Goal: Find specific page/section: Find specific page/section

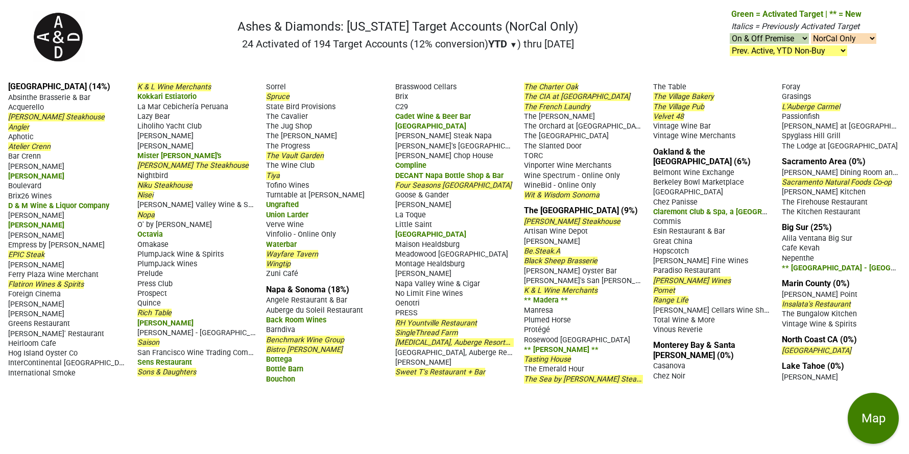
select select "NorCal"
select select ".nonbuy-ytd"
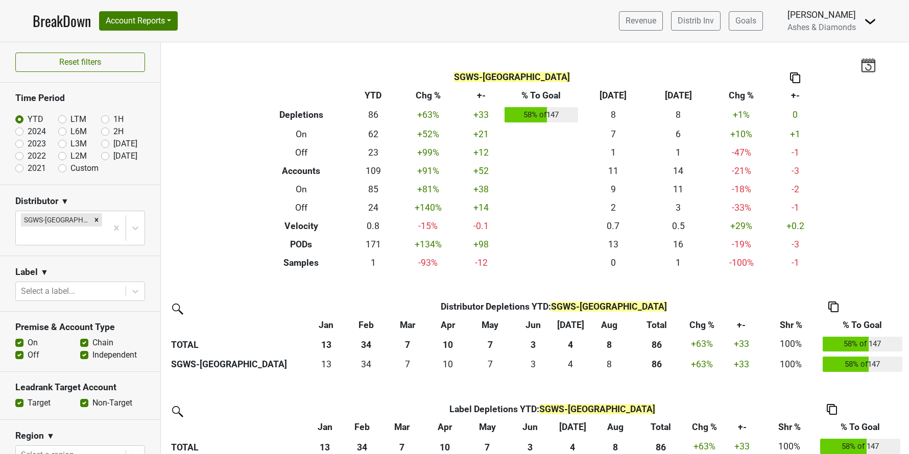
scroll to position [170, 0]
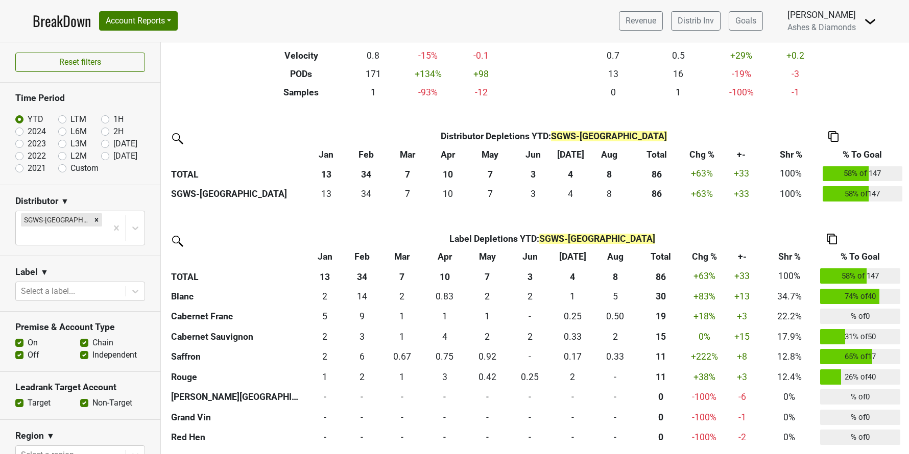
click at [44, 18] on link "BreakDown" at bounding box center [62, 20] width 58 height 21
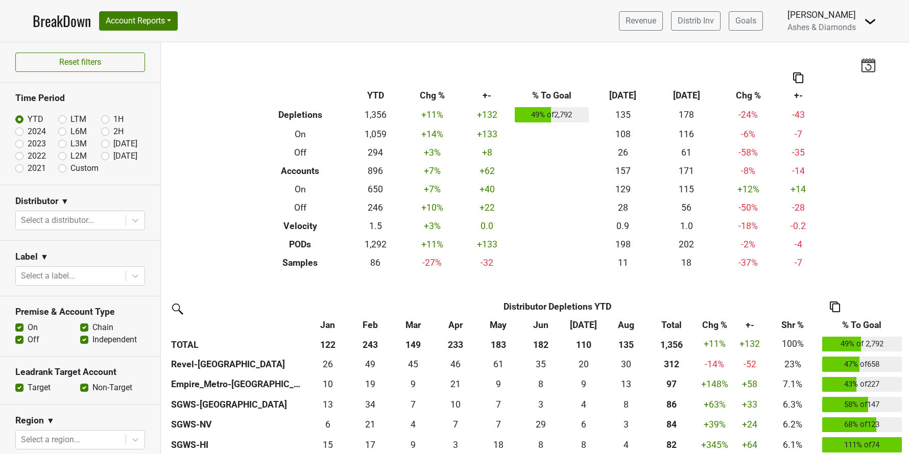
click at [113, 154] on label "[DATE]" at bounding box center [125, 156] width 24 height 12
click at [103, 154] on input "[DATE]" at bounding box center [121, 155] width 41 height 10
radio input "true"
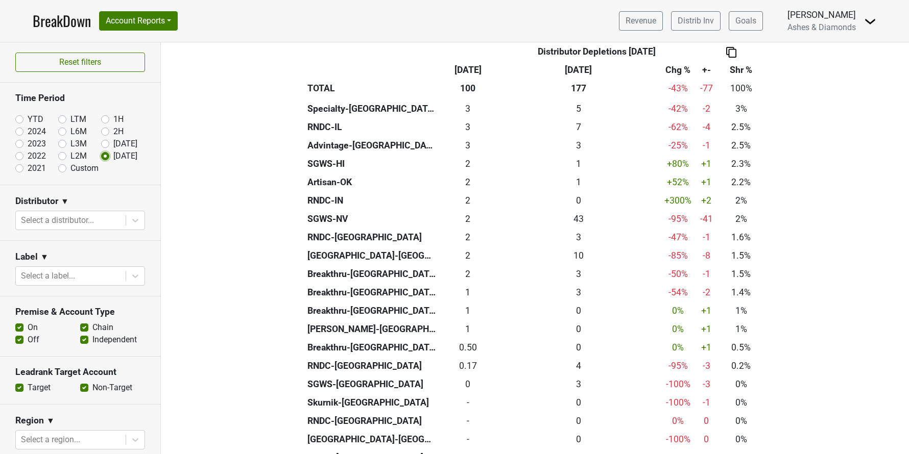
scroll to position [402, 0]
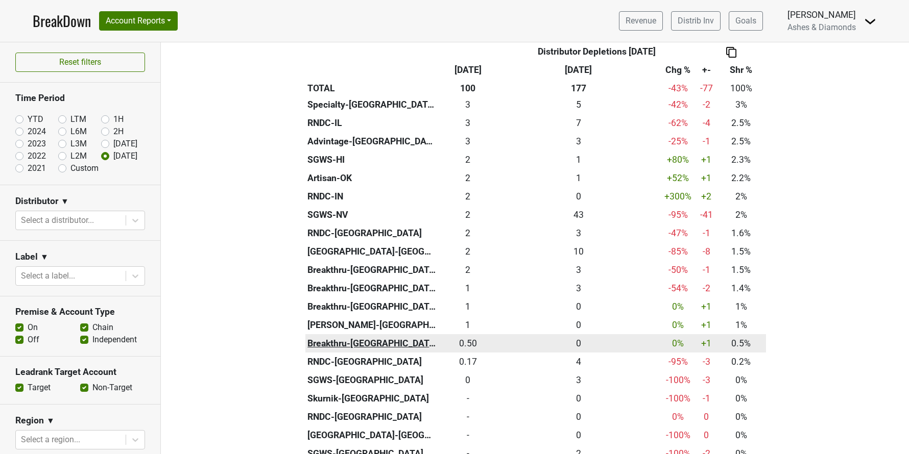
click at [361, 345] on th "Breakthru-[GEOGRAPHIC_DATA]" at bounding box center [371, 343] width 133 height 18
